Goal: Task Accomplishment & Management: Use online tool/utility

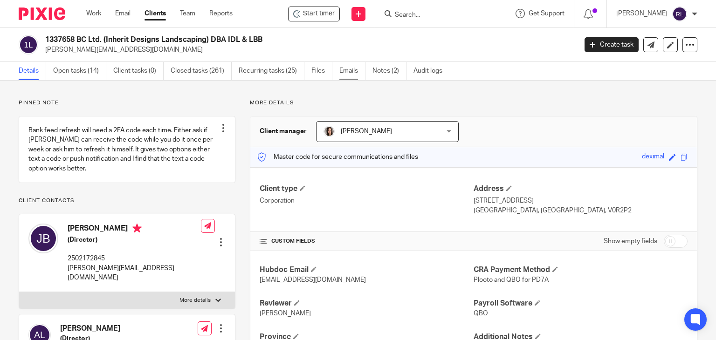
click at [352, 75] on link "Emails" at bounding box center [352, 71] width 26 height 18
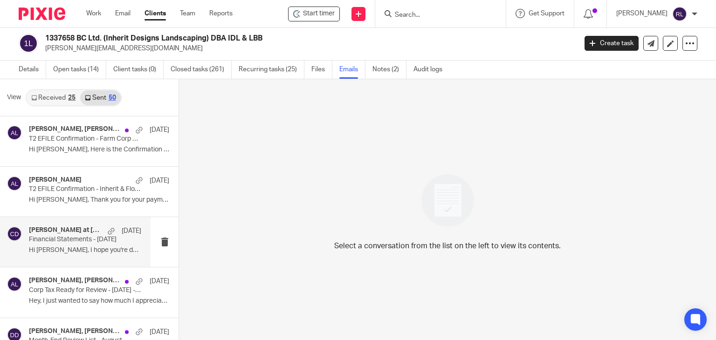
scroll to position [93, 0]
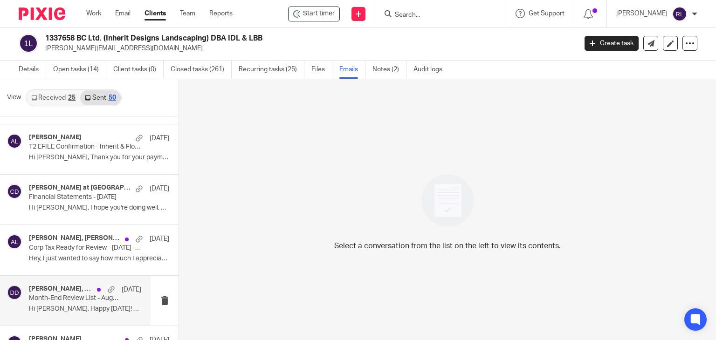
click at [63, 296] on p "Month-End Review List - August" at bounding box center [74, 298] width 90 height 8
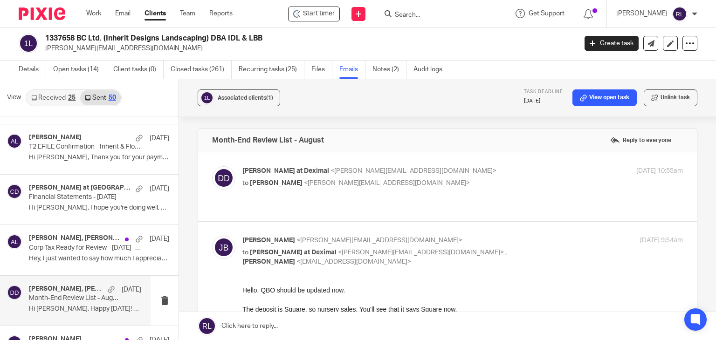
scroll to position [0, 0]
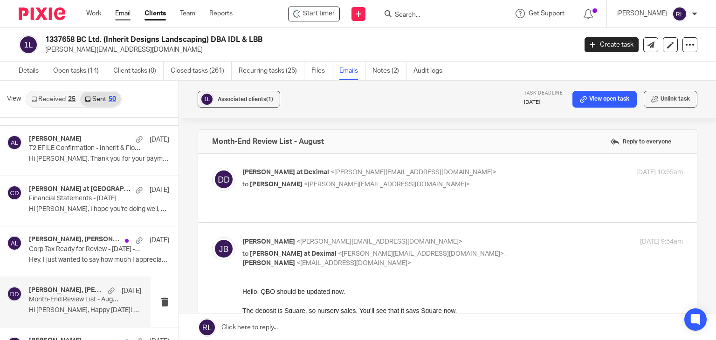
click at [123, 16] on link "Email" at bounding box center [122, 13] width 15 height 9
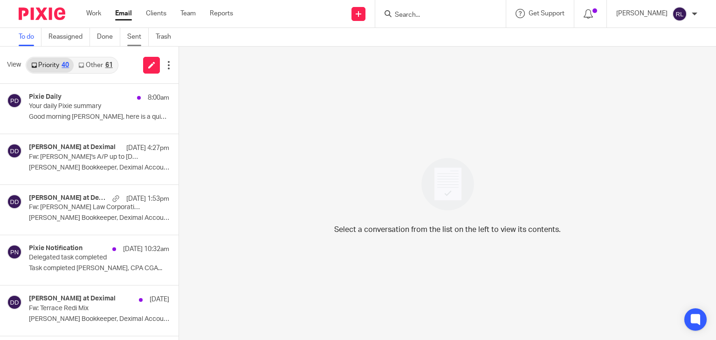
click at [132, 39] on link "Sent" at bounding box center [137, 37] width 21 height 18
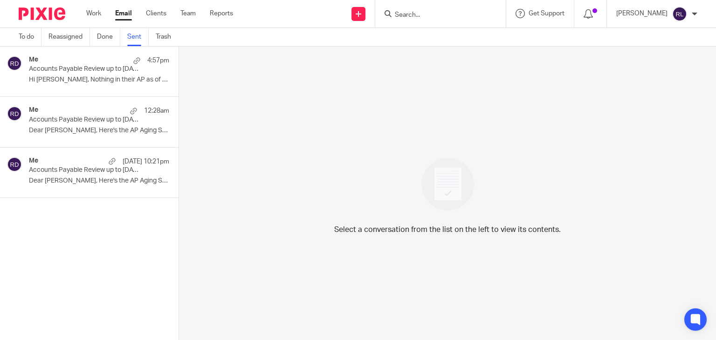
click at [66, 75] on div "Me 4:57pm Accounts Payable Review up to August 2025 - 1373108 B.C. Ltd. (Matthe…" at bounding box center [99, 71] width 140 height 31
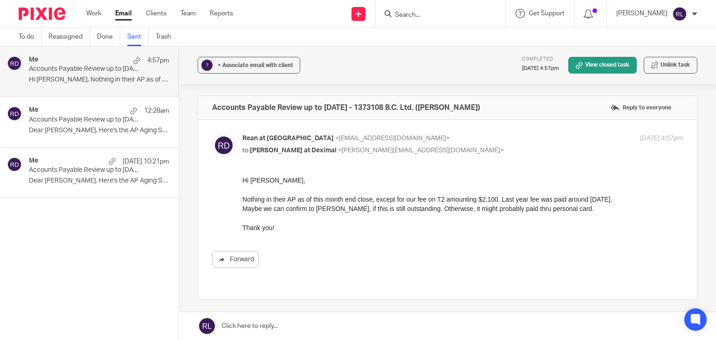
click at [86, 129] on p "Dear Danielle, Here's the AP Aging Summary..." at bounding box center [99, 131] width 140 height 8
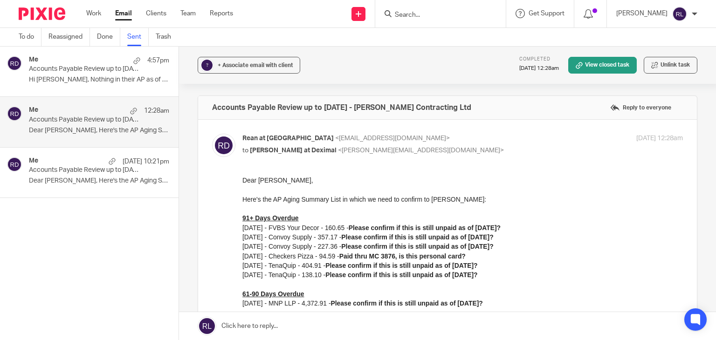
click at [78, 167] on p "Accounts Payable Review up to August 2025 - Inherit Designs Landscaping" at bounding box center [85, 170] width 112 height 8
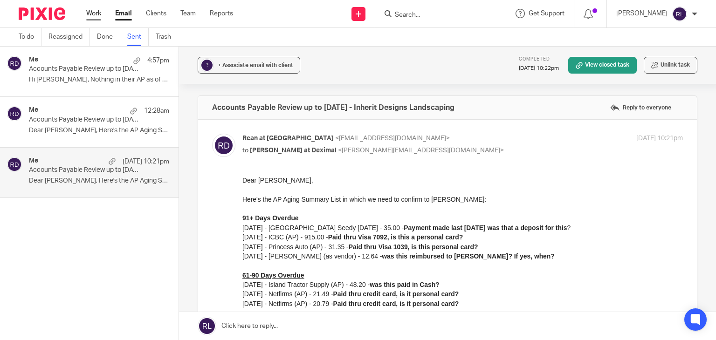
click at [93, 15] on link "Work" at bounding box center [93, 13] width 15 height 9
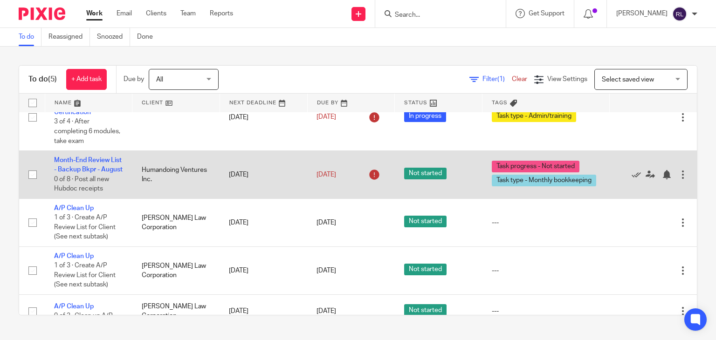
scroll to position [53, 0]
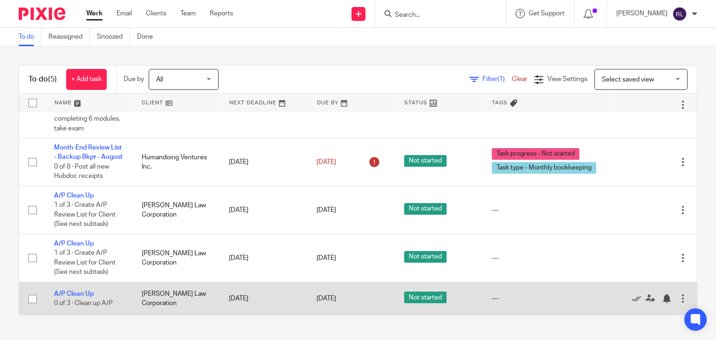
click at [75, 298] on td "A/P Clean Up 0 of 3 · Clean up A/P" at bounding box center [89, 298] width 88 height 33
click at [76, 297] on td "A/P Clean Up 0 of 3 · Clean up A/P" at bounding box center [89, 298] width 88 height 33
click at [81, 293] on link "A/P Clean Up" at bounding box center [74, 294] width 40 height 7
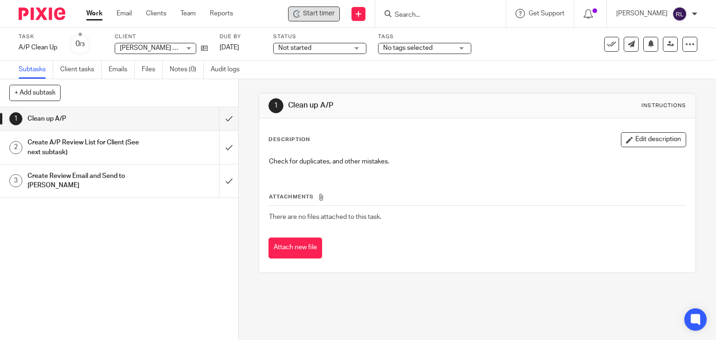
click at [335, 14] on span "Start timer" at bounding box center [319, 14] width 32 height 10
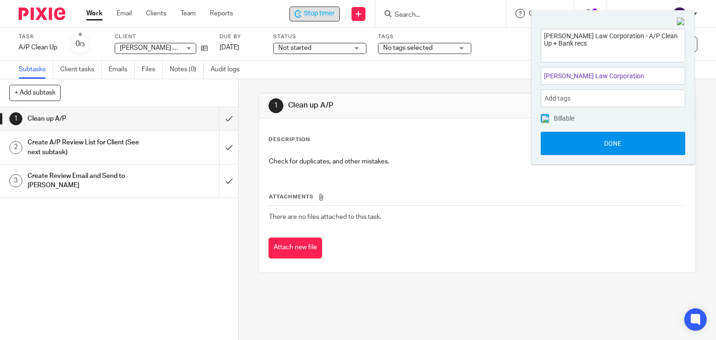
type textarea "Joshua Krueger Law Corporation - A/P Clean Up + Bank recs"
click at [619, 144] on button "Done" at bounding box center [612, 143] width 144 height 23
